Goal: Information Seeking & Learning: Learn about a topic

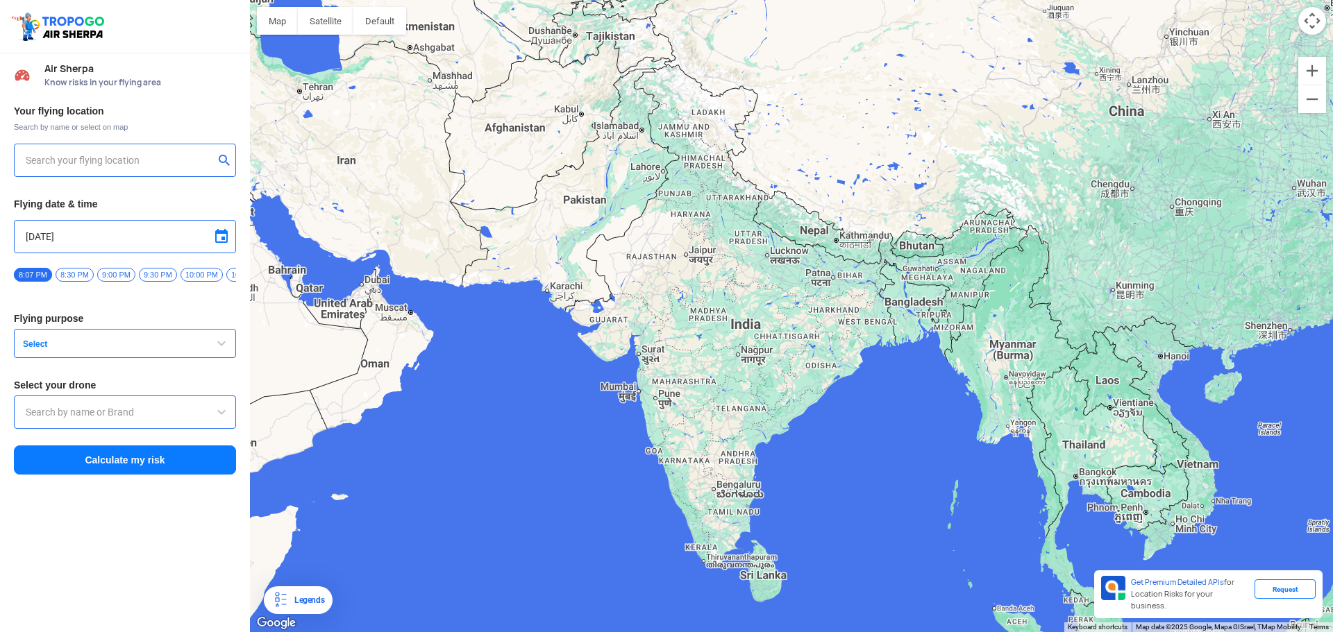
click at [108, 210] on div "Your flying location Search by name or select on map Flying date & time [DATE] …" at bounding box center [125, 290] width 250 height 385
click at [83, 156] on input "text" at bounding box center [120, 160] width 188 height 17
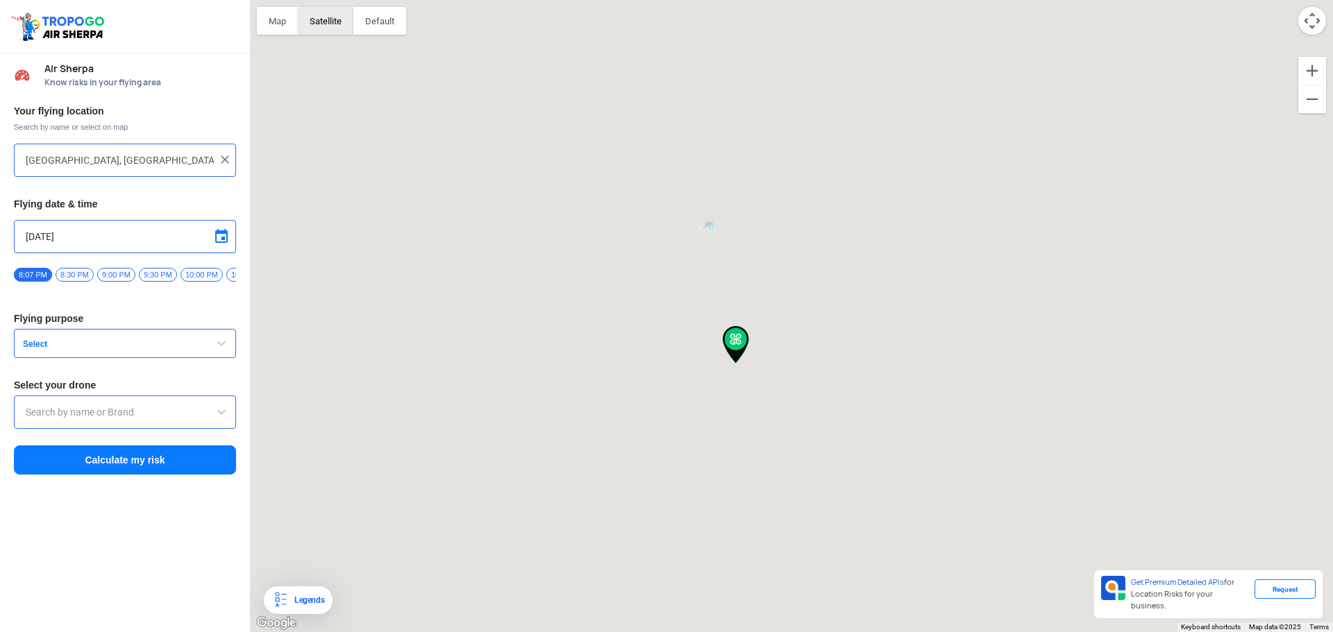
type input "[STREET_ADDRESS]"
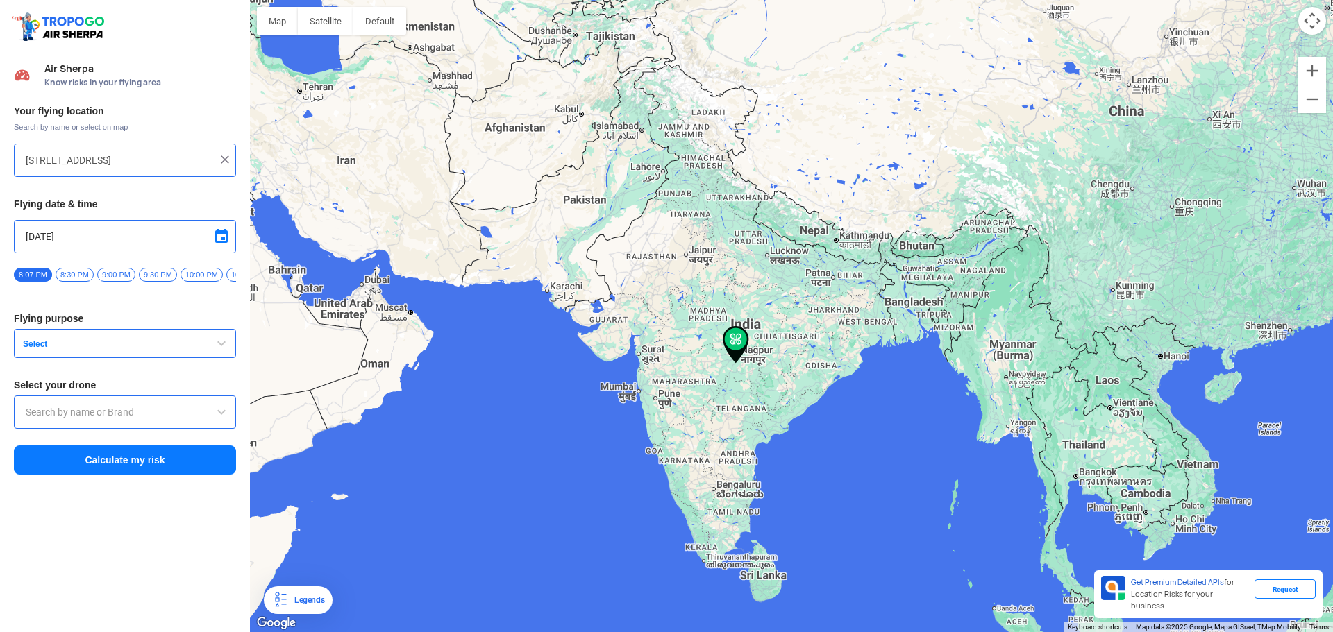
click at [226, 157] on img at bounding box center [225, 160] width 14 height 14
click at [180, 165] on input "text" at bounding box center [120, 160] width 188 height 17
click at [183, 165] on input "gurgaon" at bounding box center [120, 160] width 188 height 17
type input "[GEOGRAPHIC_DATA], [GEOGRAPHIC_DATA], [GEOGRAPHIC_DATA]"
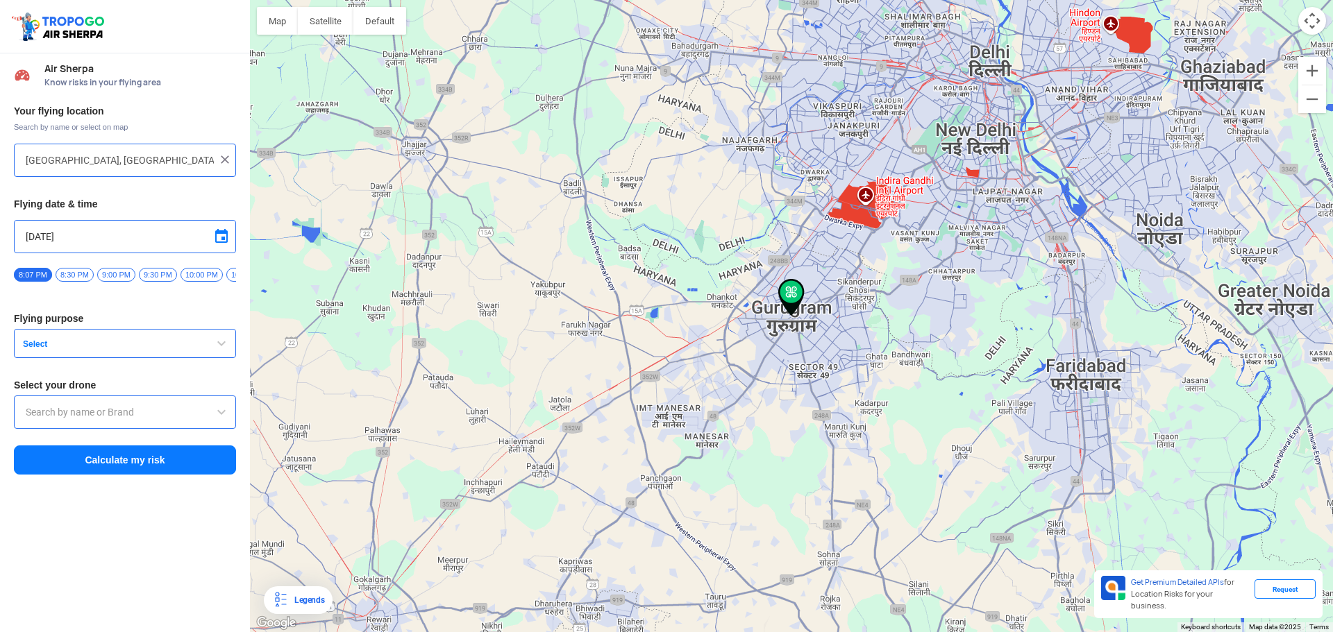
click at [117, 341] on button "Select" at bounding box center [125, 343] width 222 height 29
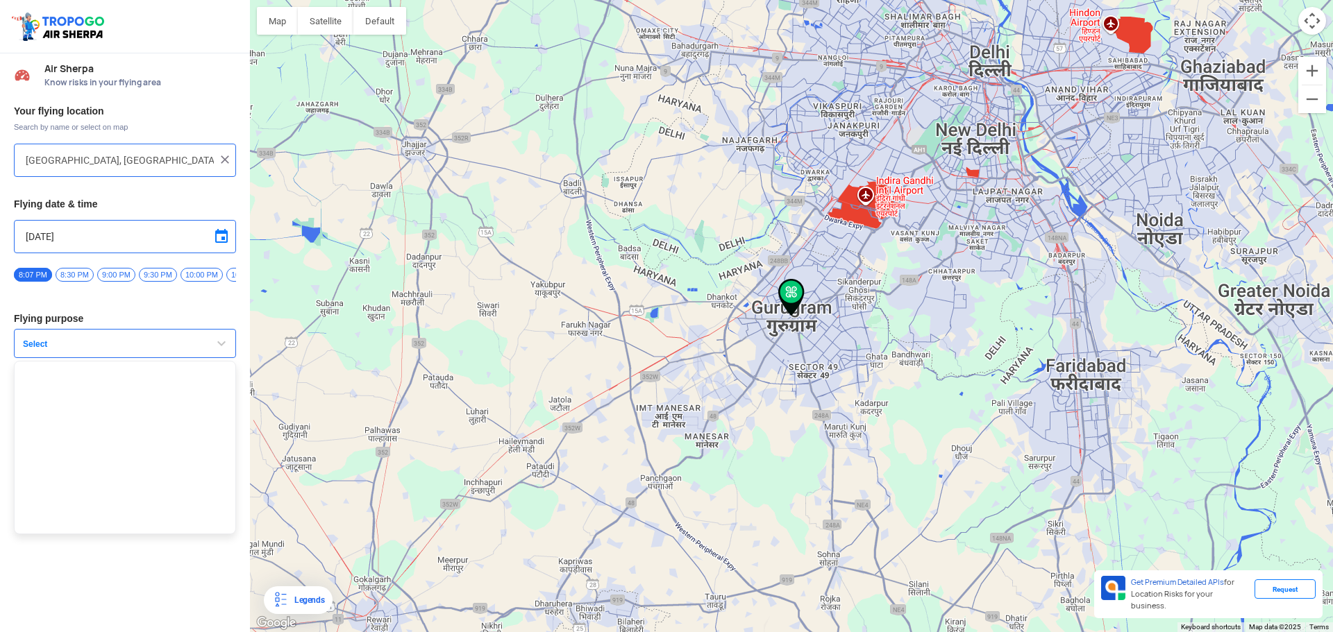
click at [183, 335] on button "Select" at bounding box center [125, 343] width 222 height 29
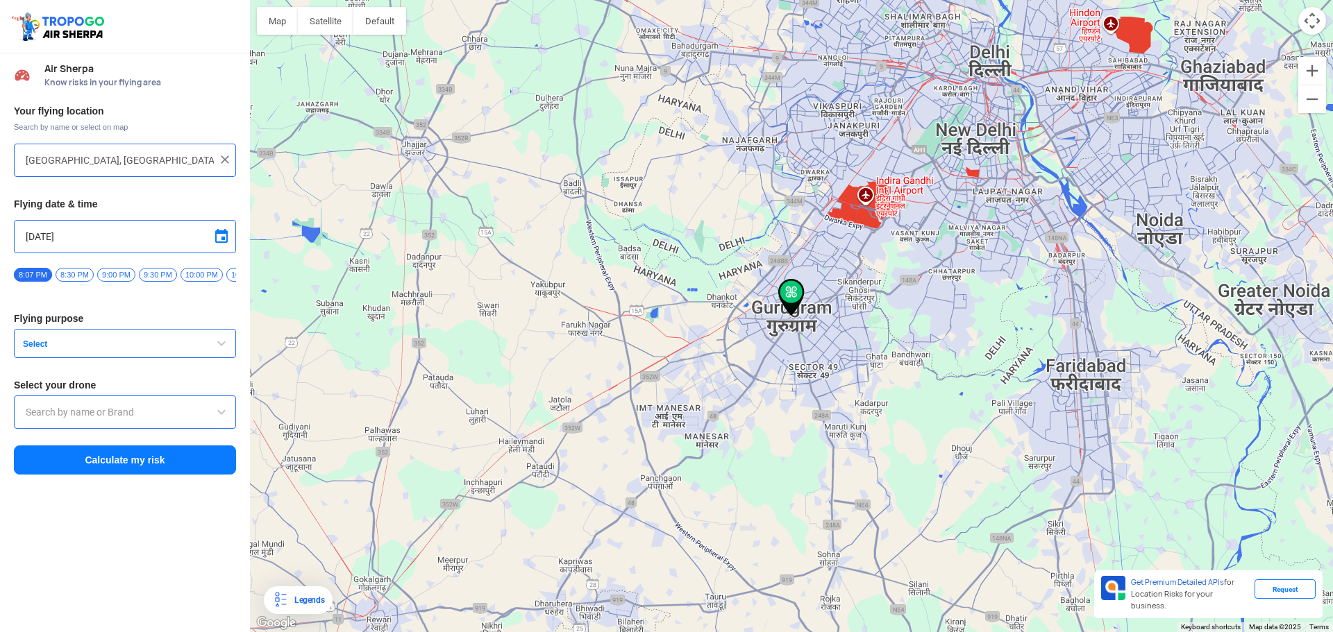
click at [167, 336] on button "Select" at bounding box center [125, 343] width 222 height 29
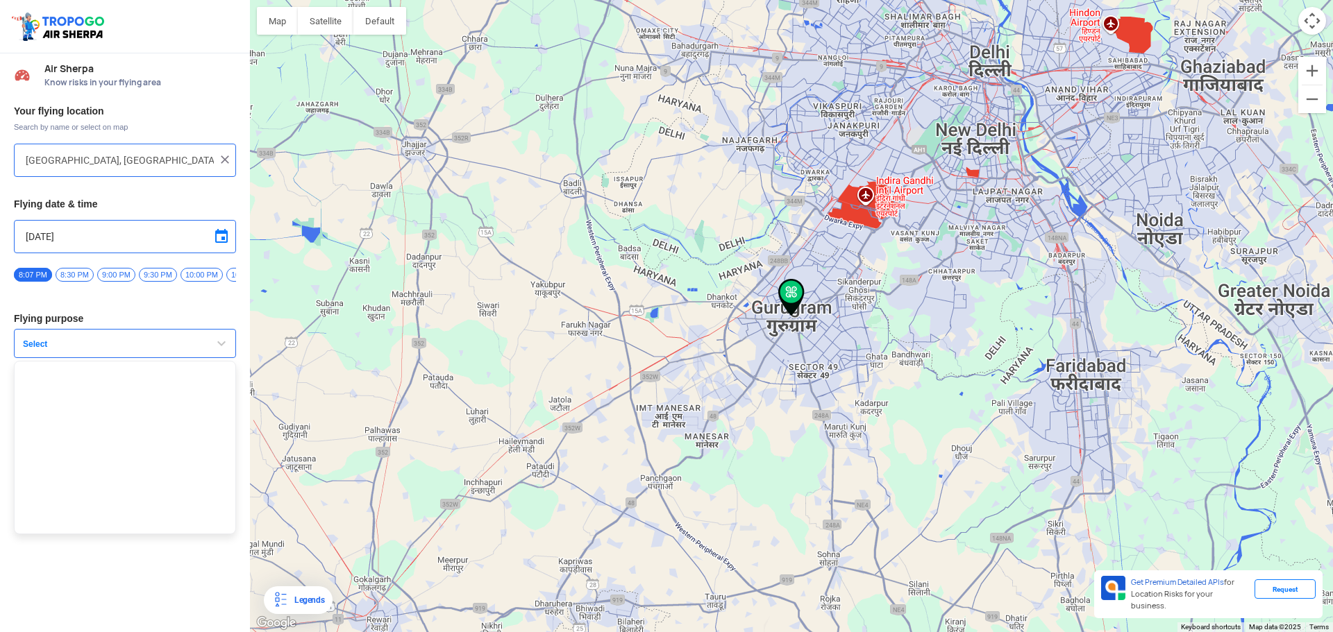
click at [167, 336] on button "Select" at bounding box center [125, 343] width 222 height 29
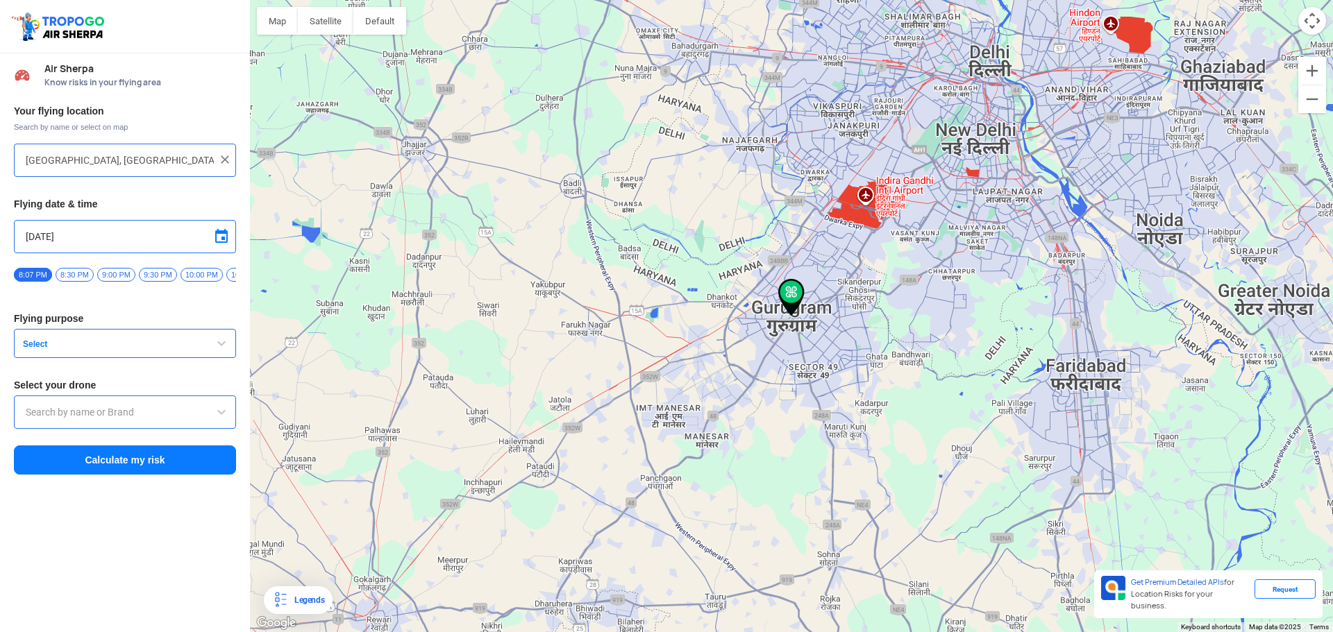
click at [134, 420] on input "text" at bounding box center [125, 412] width 199 height 17
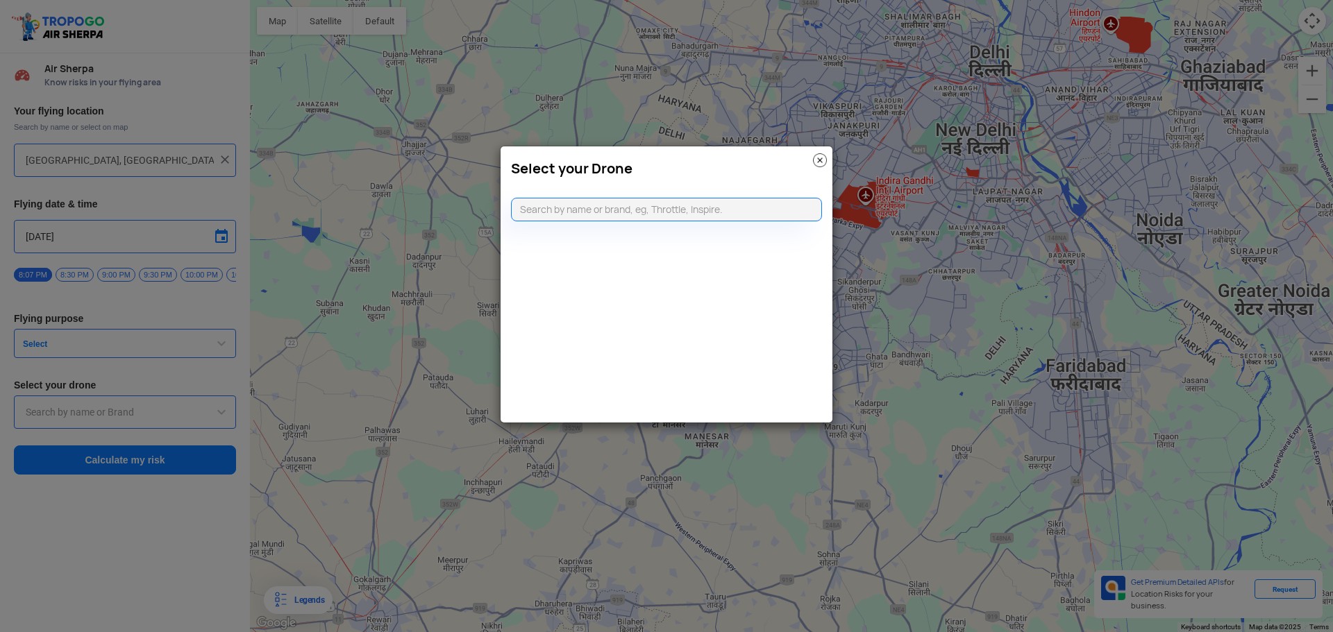
click at [816, 160] on img at bounding box center [820, 160] width 14 height 14
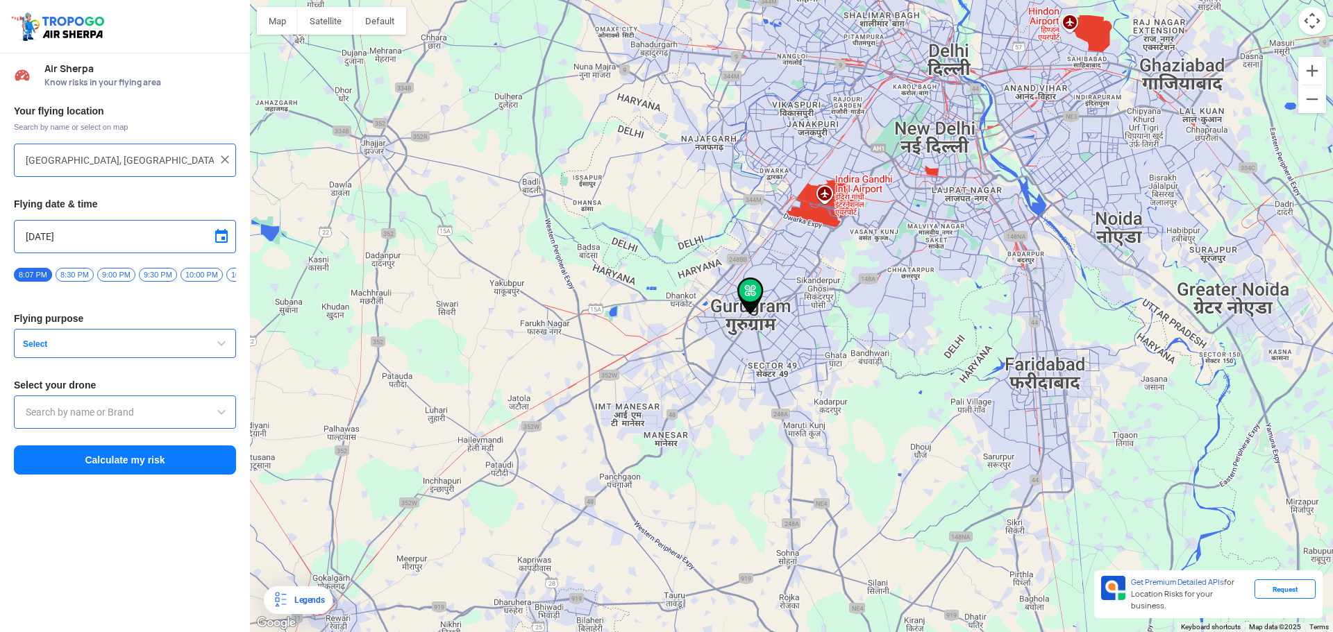
drag, startPoint x: 986, startPoint y: 342, endPoint x: 687, endPoint y: 310, distance: 301.0
click at [687, 310] on div at bounding box center [791, 316] width 1083 height 632
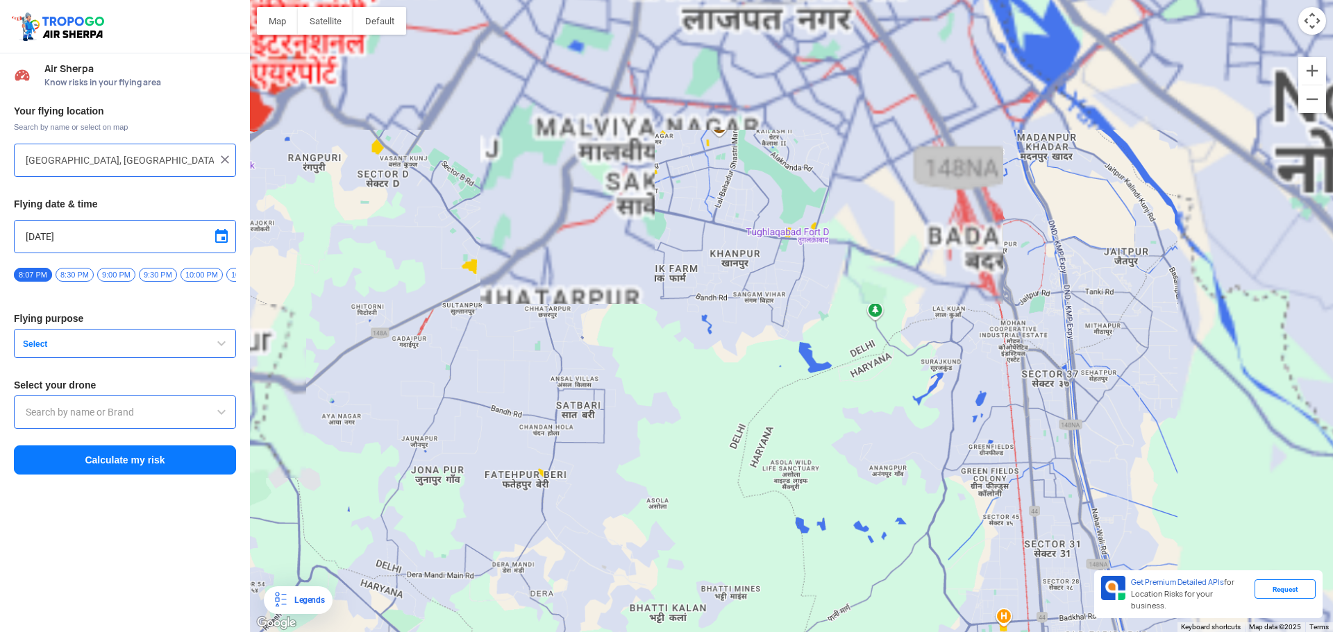
drag, startPoint x: 706, startPoint y: 121, endPoint x: 624, endPoint y: 376, distance: 267.0
click at [624, 376] on div at bounding box center [791, 316] width 1083 height 632
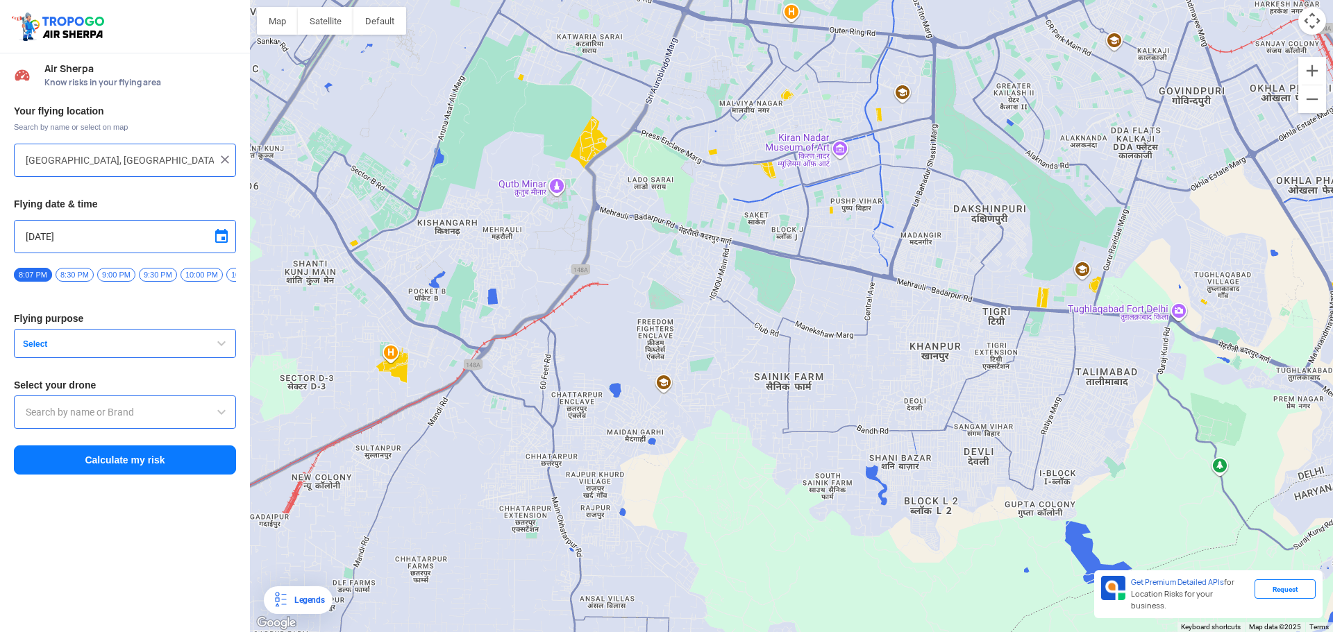
drag, startPoint x: 723, startPoint y: 207, endPoint x: 1291, endPoint y: 245, distance: 569.9
click at [1291, 245] on div at bounding box center [791, 316] width 1083 height 632
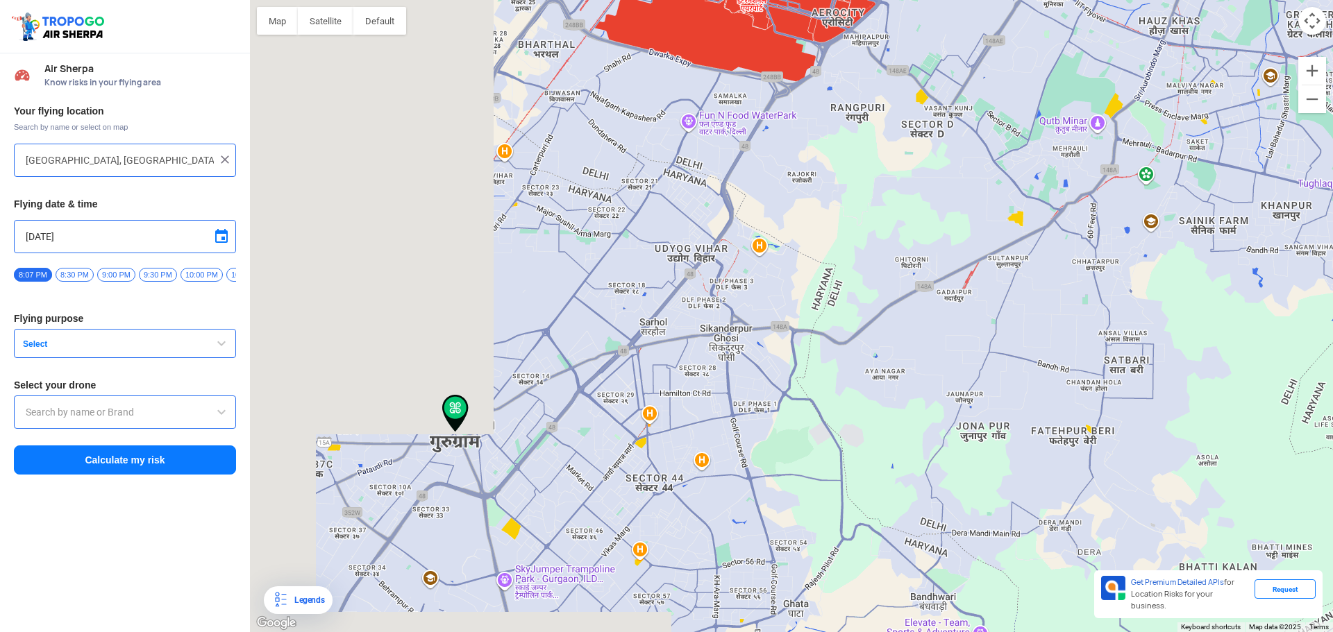
drag, startPoint x: 712, startPoint y: 392, endPoint x: 962, endPoint y: 294, distance: 268.4
click at [962, 294] on div at bounding box center [791, 316] width 1083 height 632
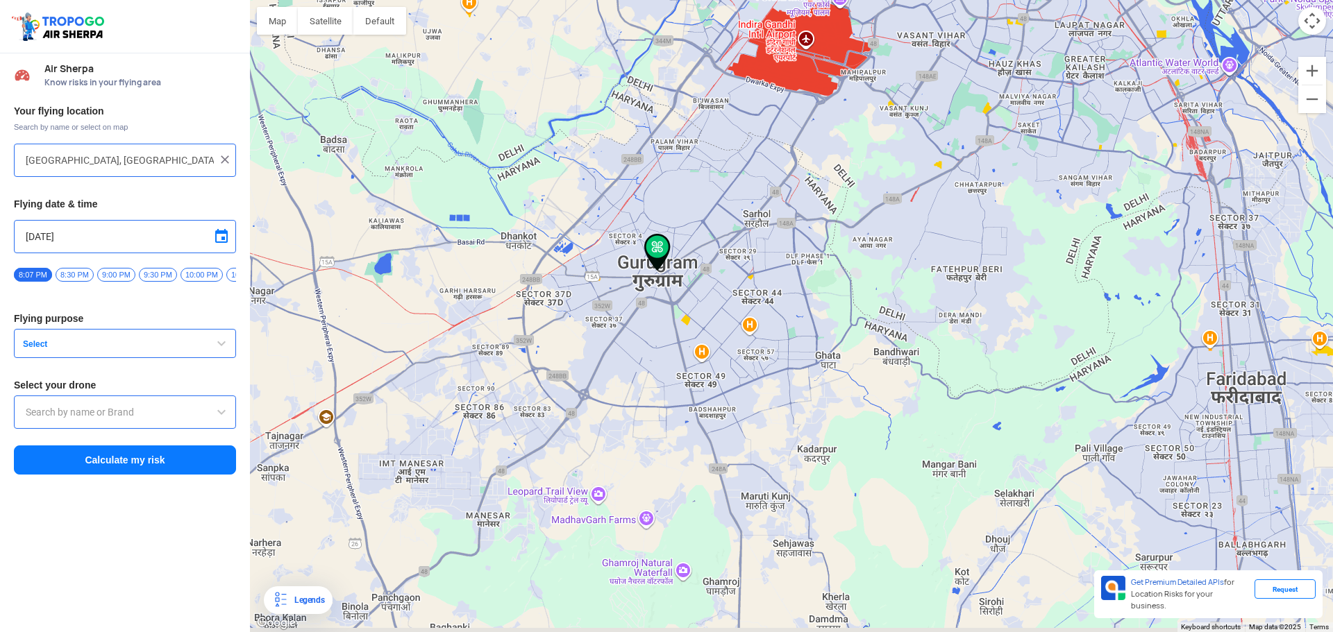
drag, startPoint x: 839, startPoint y: 393, endPoint x: 786, endPoint y: 303, distance: 104.9
click at [787, 303] on div at bounding box center [791, 316] width 1083 height 632
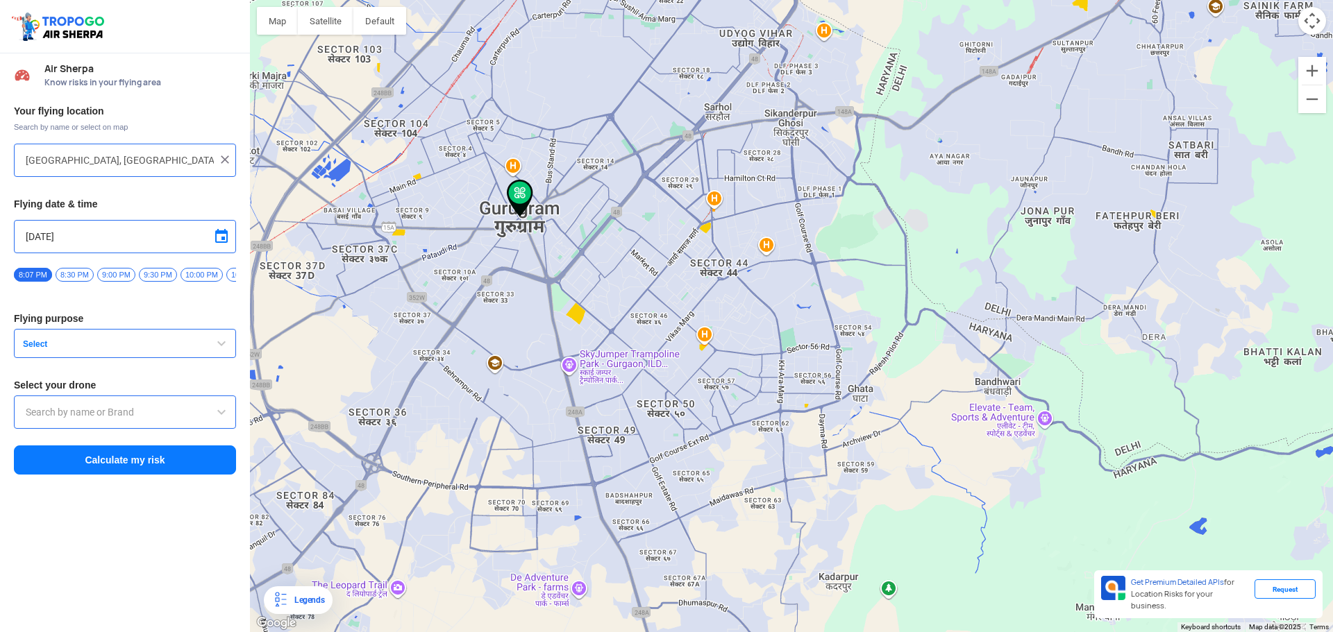
drag, startPoint x: 971, startPoint y: 346, endPoint x: 866, endPoint y: 407, distance: 121.3
click at [866, 407] on div at bounding box center [791, 316] width 1083 height 632
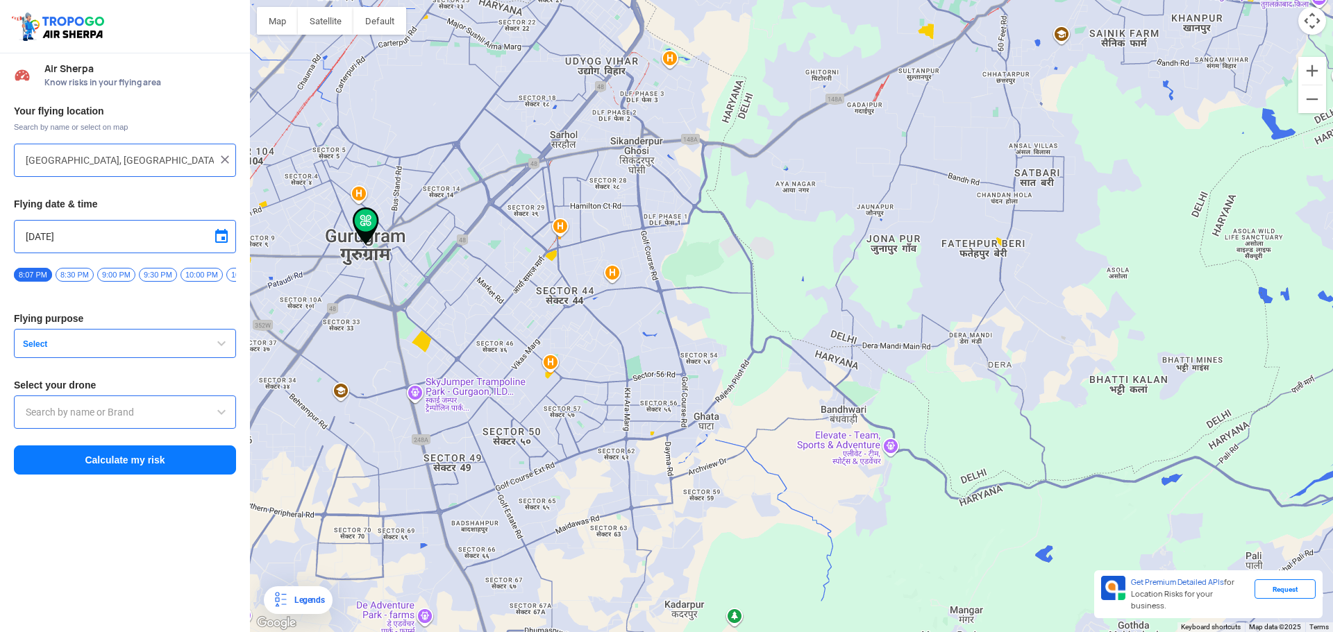
drag, startPoint x: 729, startPoint y: 489, endPoint x: 589, endPoint y: 289, distance: 244.2
click at [605, 296] on div at bounding box center [791, 316] width 1083 height 632
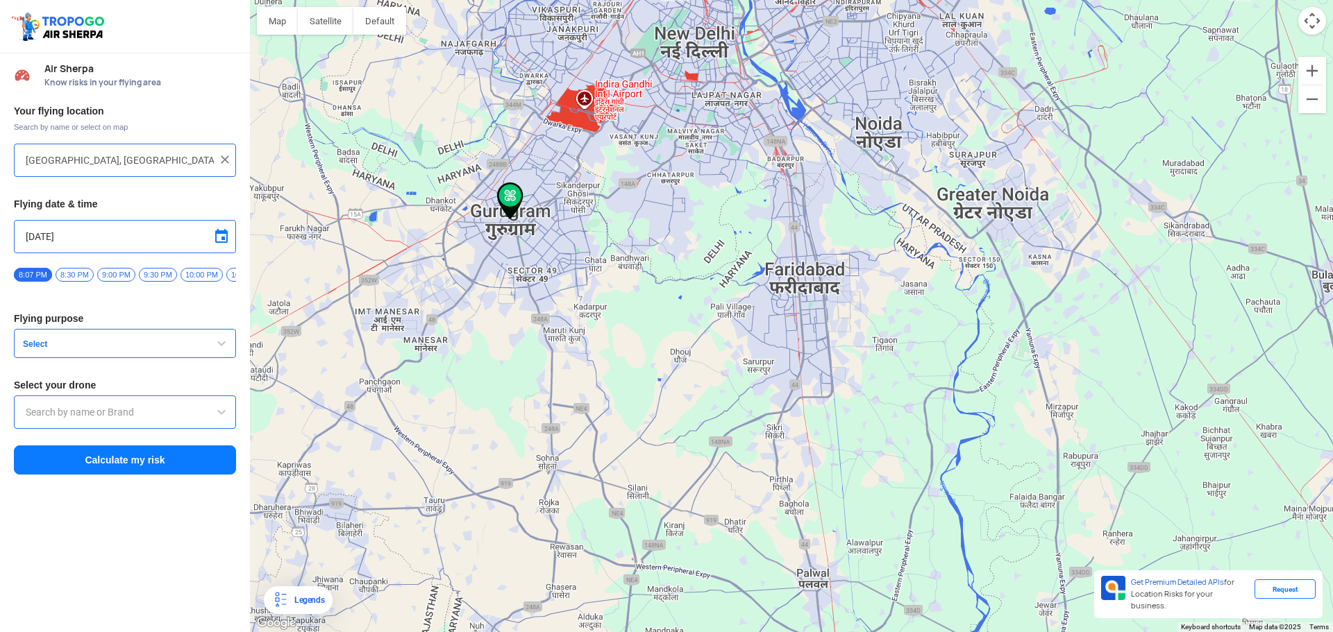
drag, startPoint x: 594, startPoint y: 477, endPoint x: 637, endPoint y: 399, distance: 89.5
click at [637, 399] on div at bounding box center [791, 316] width 1083 height 632
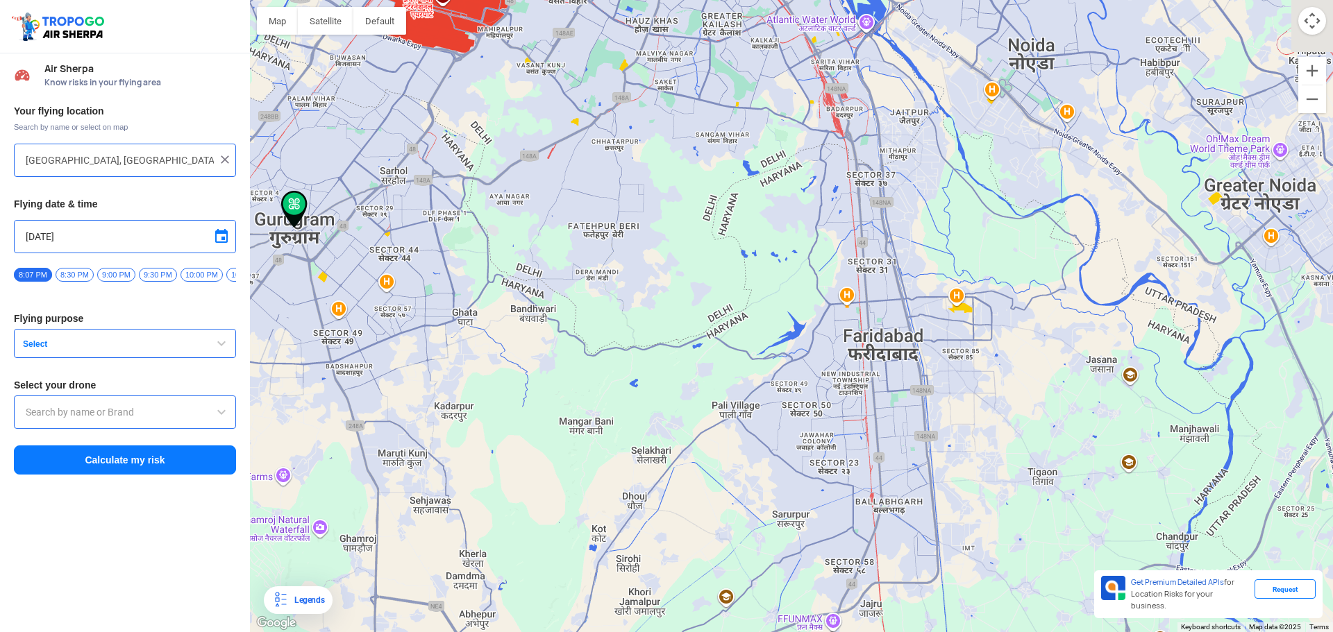
drag, startPoint x: 698, startPoint y: 180, endPoint x: 683, endPoint y: 315, distance: 136.2
click at [683, 315] on div at bounding box center [791, 316] width 1083 height 632
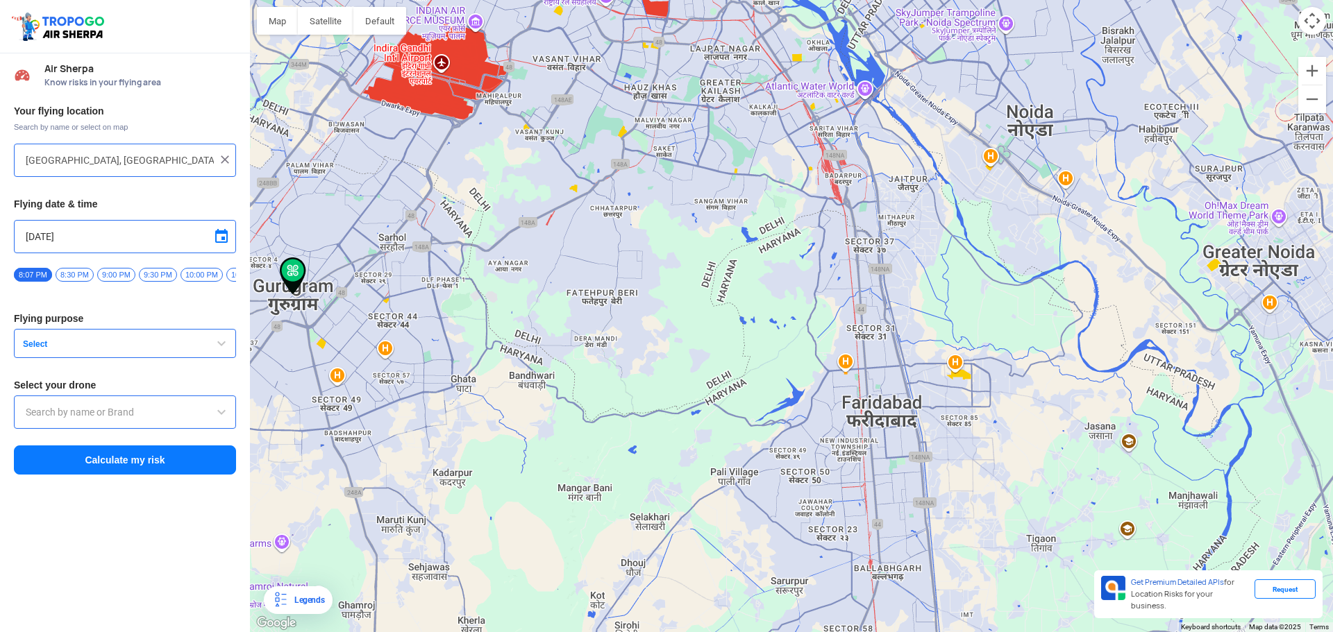
drag, startPoint x: 651, startPoint y: 501, endPoint x: 700, endPoint y: 366, distance: 143.8
click at [700, 365] on div at bounding box center [791, 316] width 1083 height 632
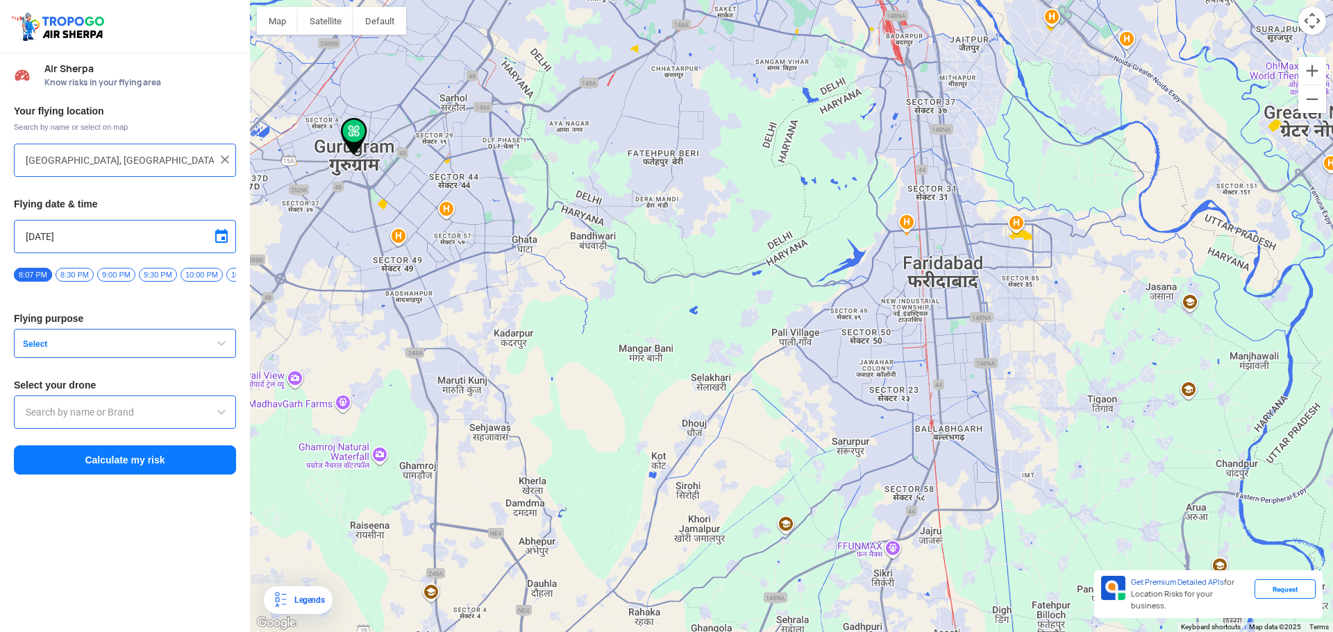
drag, startPoint x: 599, startPoint y: 408, endPoint x: 623, endPoint y: 291, distance: 119.8
click at [623, 309] on div at bounding box center [791, 316] width 1083 height 632
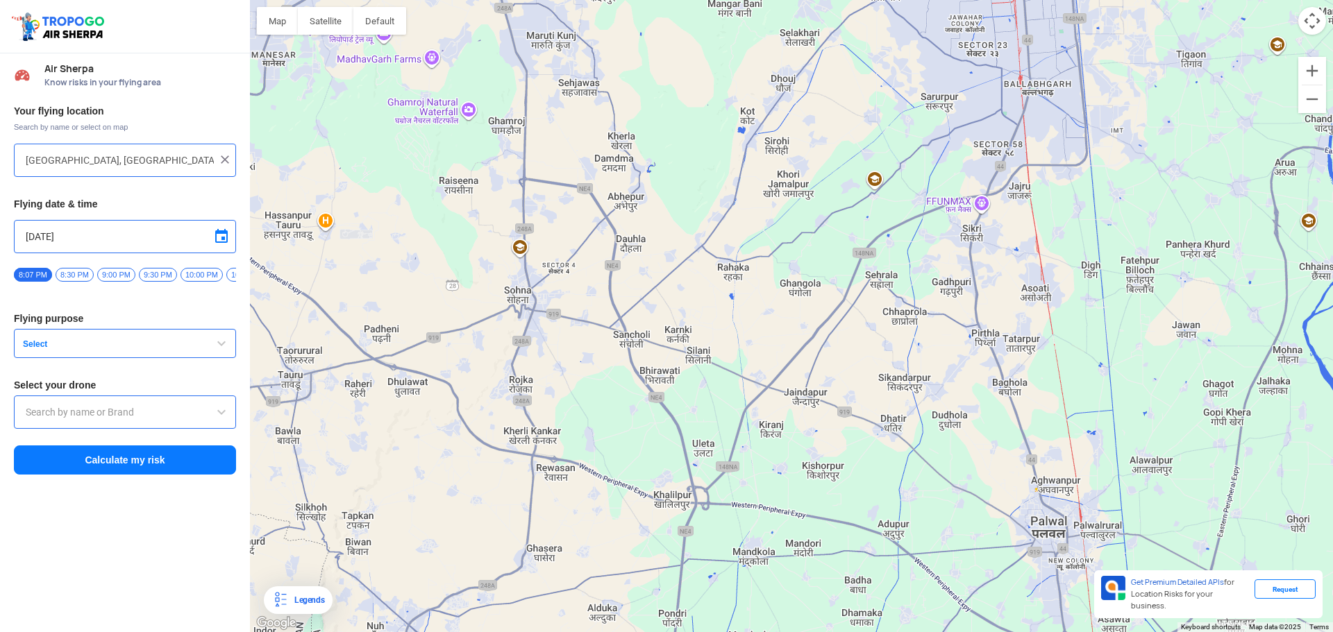
drag, startPoint x: 628, startPoint y: 294, endPoint x: 626, endPoint y: 308, distance: 14.6
click at [626, 307] on div at bounding box center [791, 316] width 1083 height 632
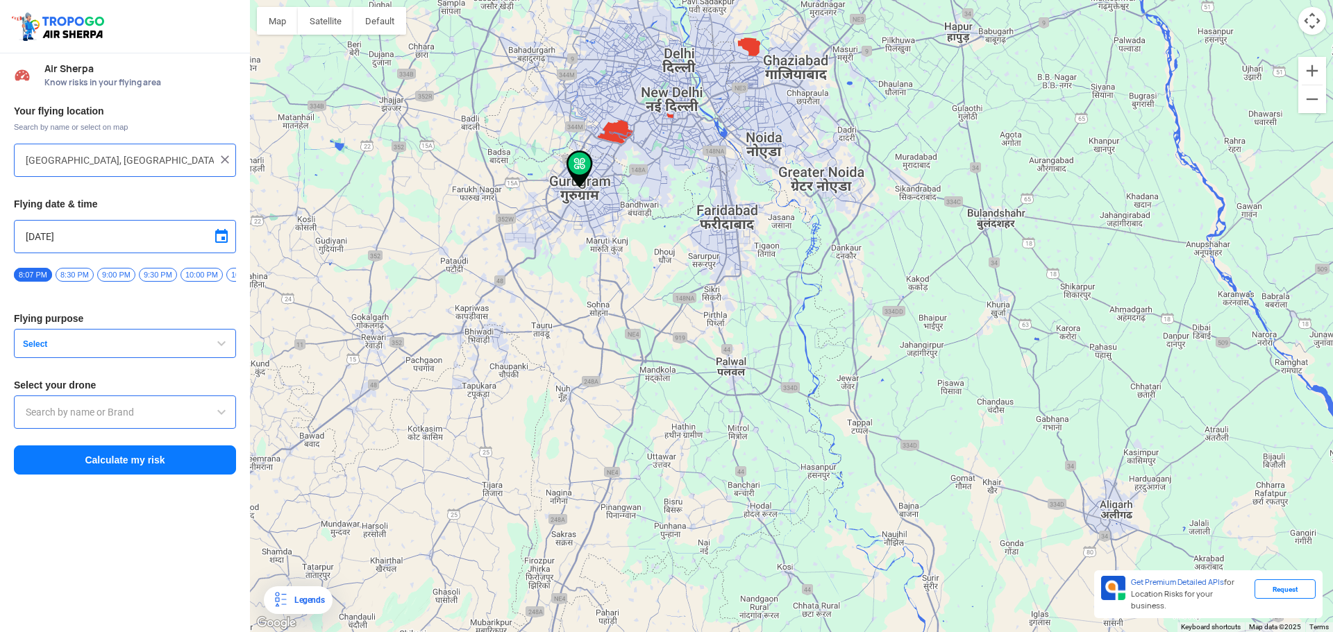
drag, startPoint x: 643, startPoint y: 224, endPoint x: 634, endPoint y: 301, distance: 76.9
click at [636, 291] on div at bounding box center [791, 316] width 1083 height 632
